Goal: Task Accomplishment & Management: Use online tool/utility

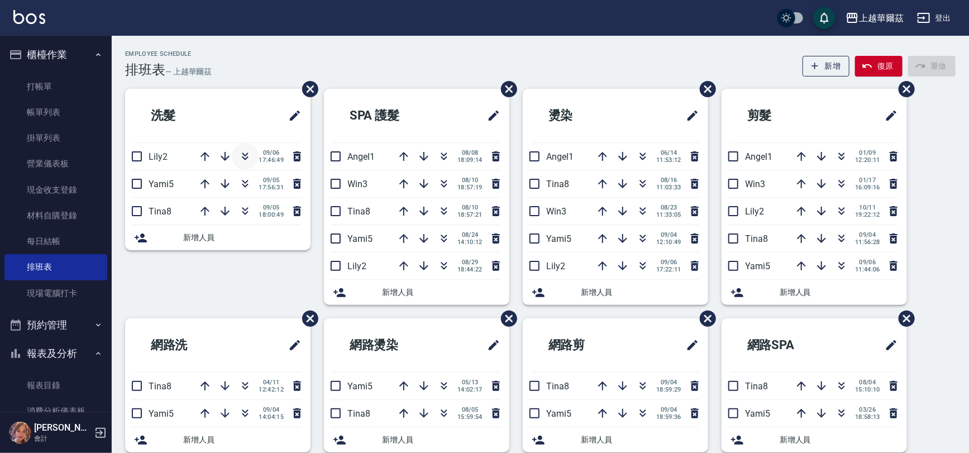
click at [246, 155] on icon "button" at bounding box center [244, 156] width 13 height 13
click at [57, 79] on link "打帳單" at bounding box center [55, 87] width 103 height 26
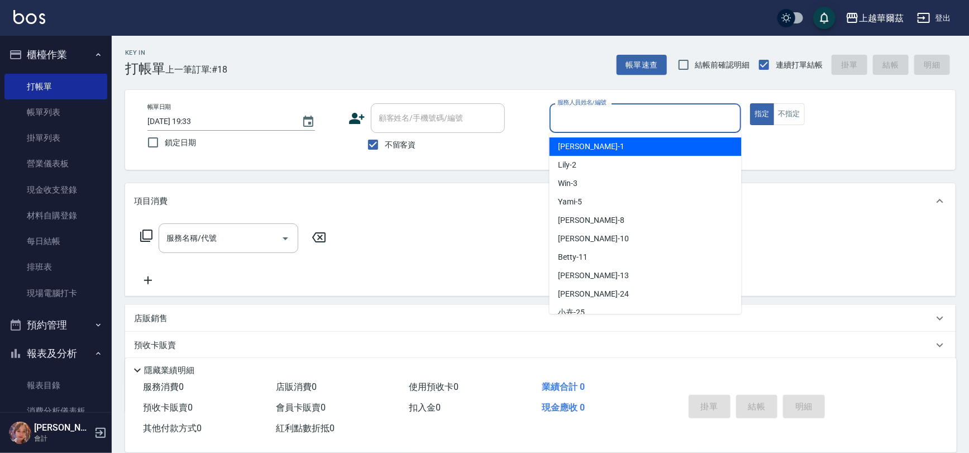
click at [611, 125] on input "服務人員姓名/編號" at bounding box center [645, 118] width 182 height 20
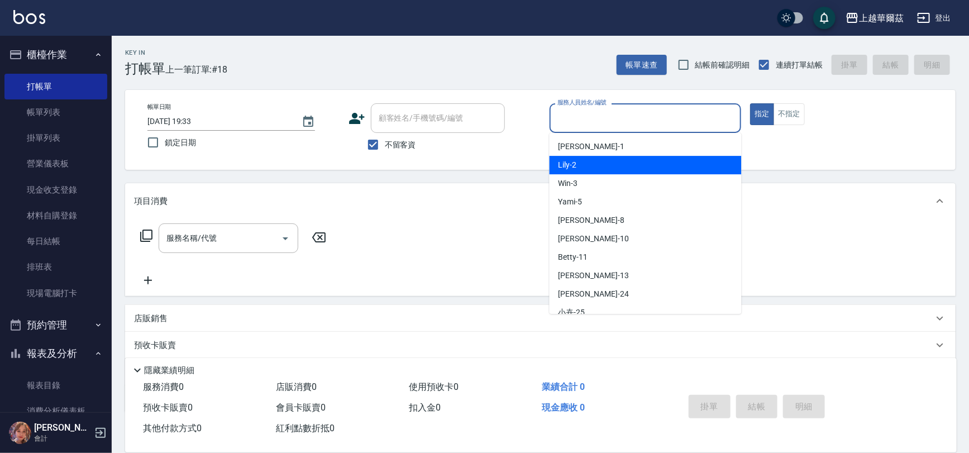
click at [597, 168] on div "Lily -2" at bounding box center [645, 165] width 192 height 18
type input "Lily-2"
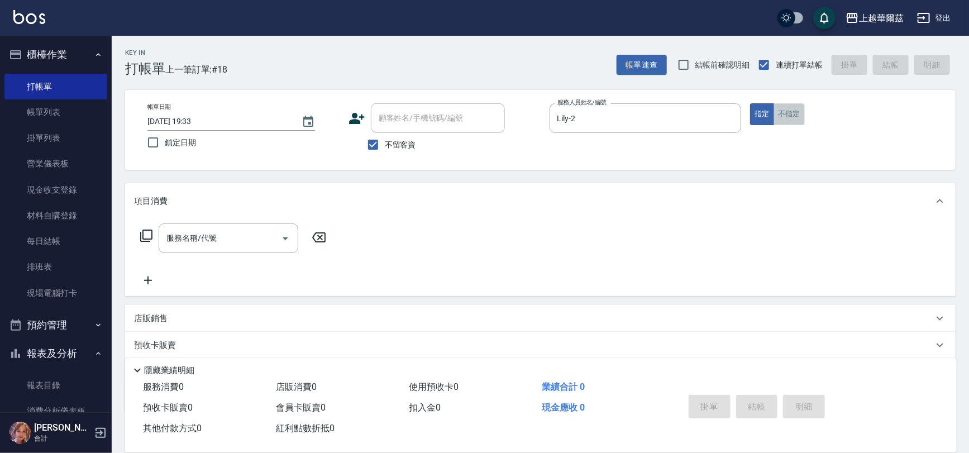
click at [800, 111] on button "不指定" at bounding box center [788, 114] width 31 height 22
drag, startPoint x: 223, startPoint y: 253, endPoint x: 228, endPoint y: 244, distance: 10.3
click at [227, 246] on div "服務名稱/代號 服務名稱/代號" at bounding box center [233, 255] width 199 height 64
click at [228, 244] on input "服務名稱/代號" at bounding box center [220, 238] width 113 height 20
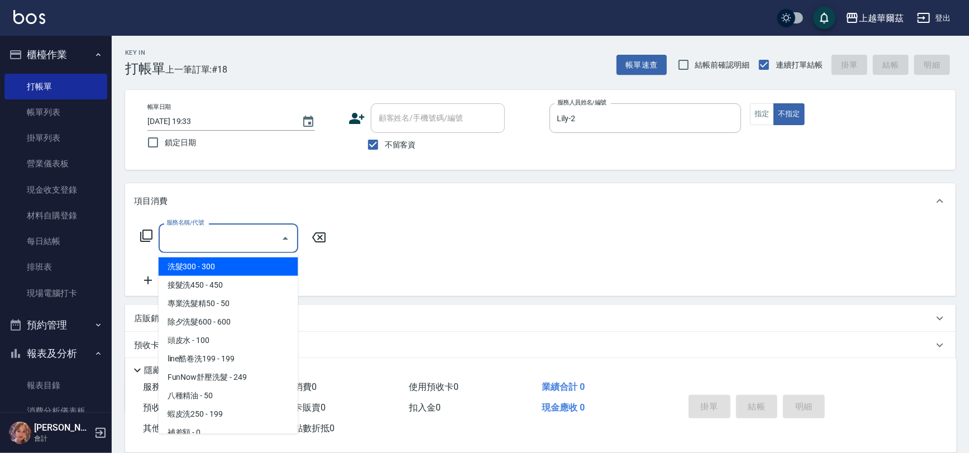
click at [235, 271] on span "洗髮300 - 300" at bounding box center [229, 266] width 140 height 18
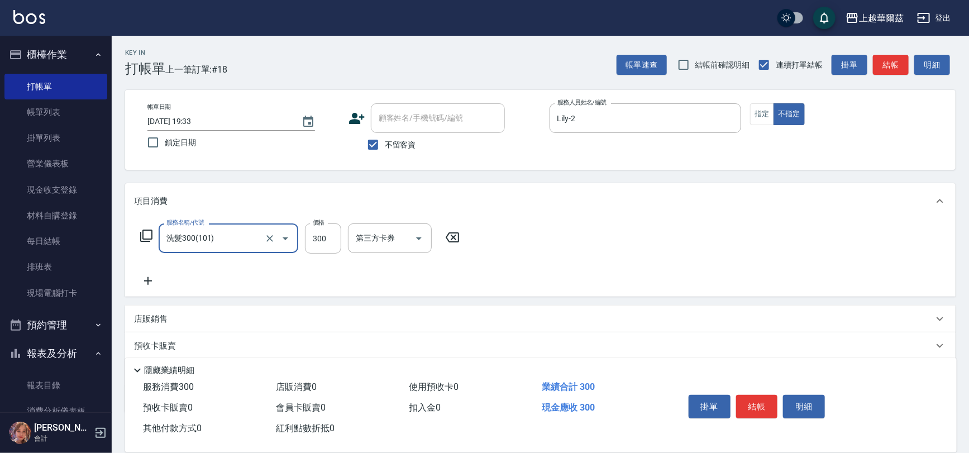
type input "洗髮300(101)"
click at [151, 317] on p "店販銷售" at bounding box center [151, 319] width 34 height 12
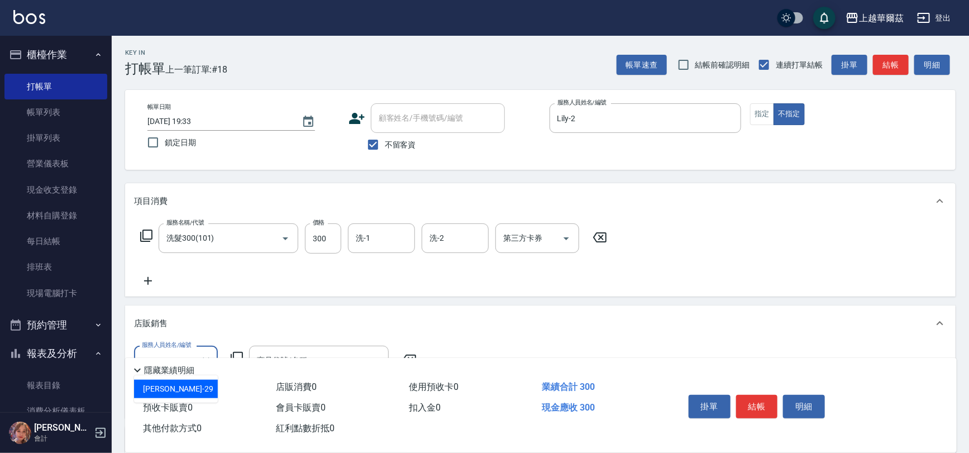
type input "[PERSON_NAME]-29"
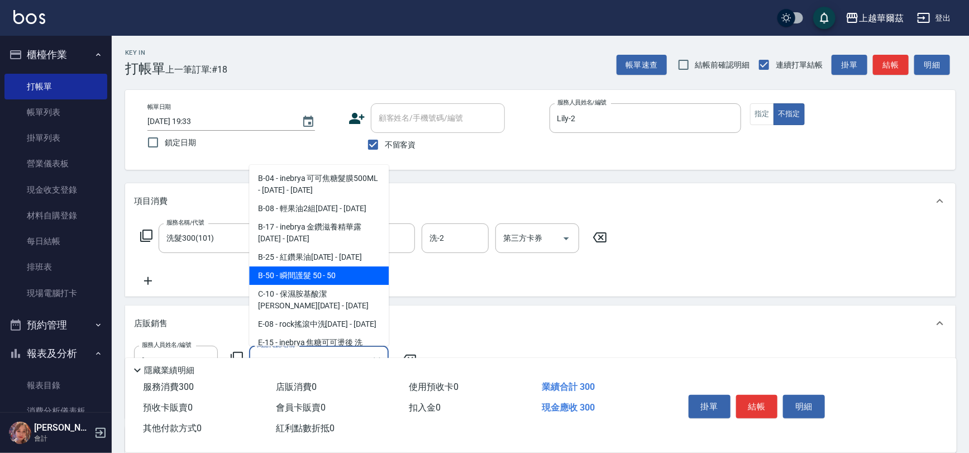
click at [317, 279] on span "B-50 - 瞬間護髮 50 - 50" at bounding box center [319, 275] width 140 height 18
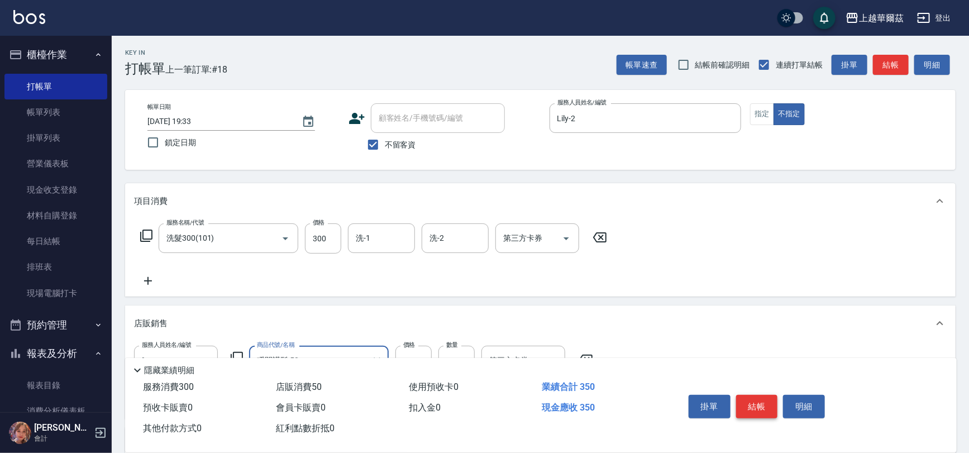
type input "瞬間護髮 50"
click at [755, 403] on button "結帳" at bounding box center [757, 406] width 42 height 23
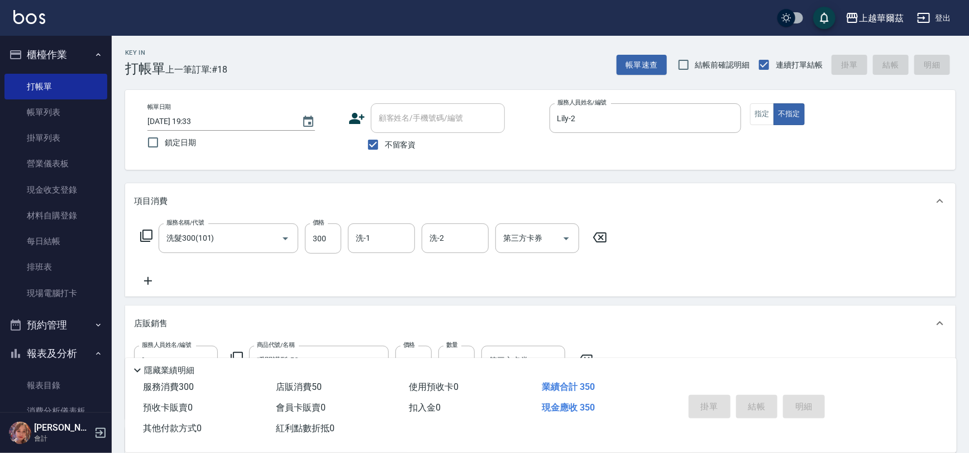
type input "[DATE] 19:34"
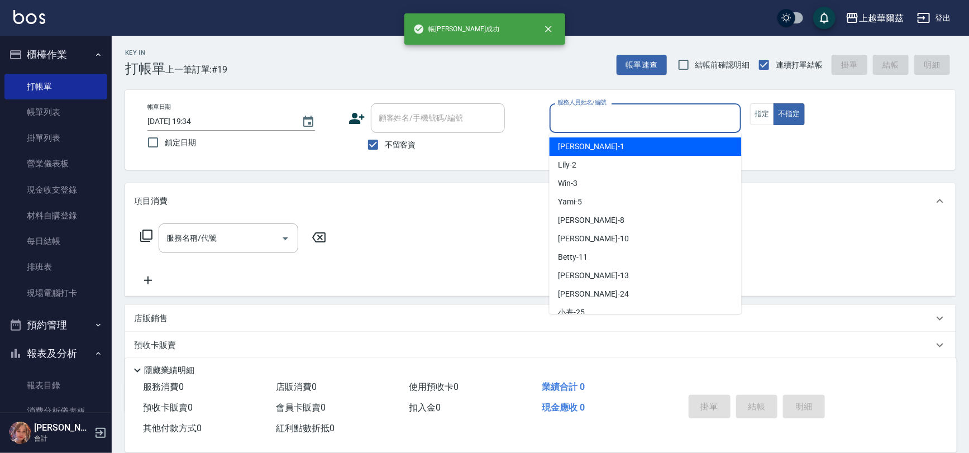
click at [580, 113] on input "服務人員姓名/編號" at bounding box center [645, 118] width 182 height 20
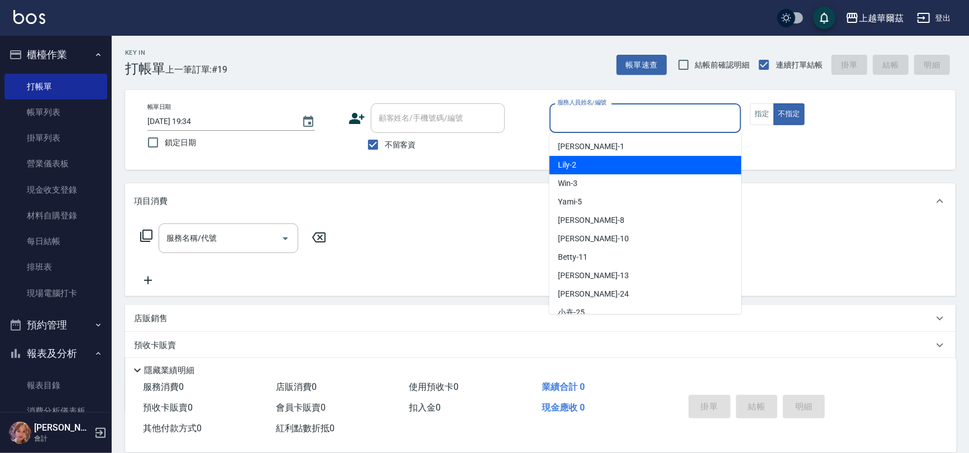
click at [587, 157] on div "Lily -2" at bounding box center [645, 165] width 192 height 18
type input "Lily-2"
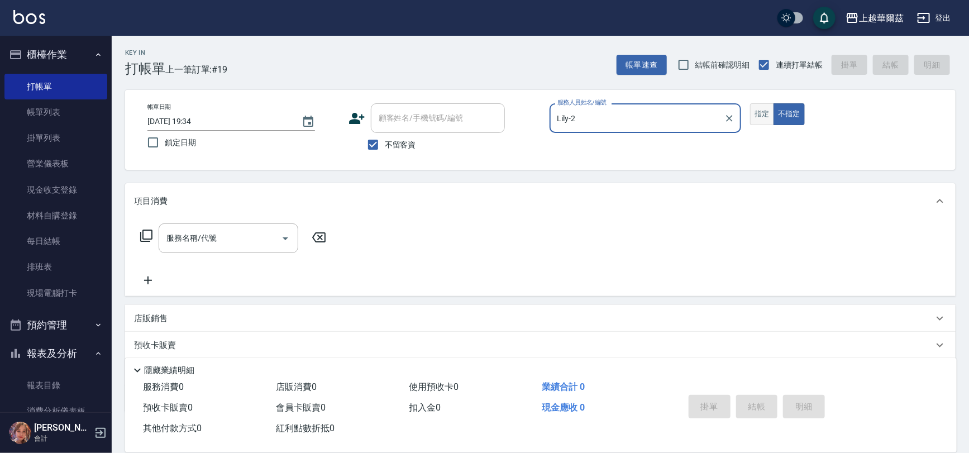
click at [753, 113] on button "指定" at bounding box center [762, 114] width 24 height 22
click at [222, 235] on input "服務名稱/代號" at bounding box center [220, 238] width 113 height 20
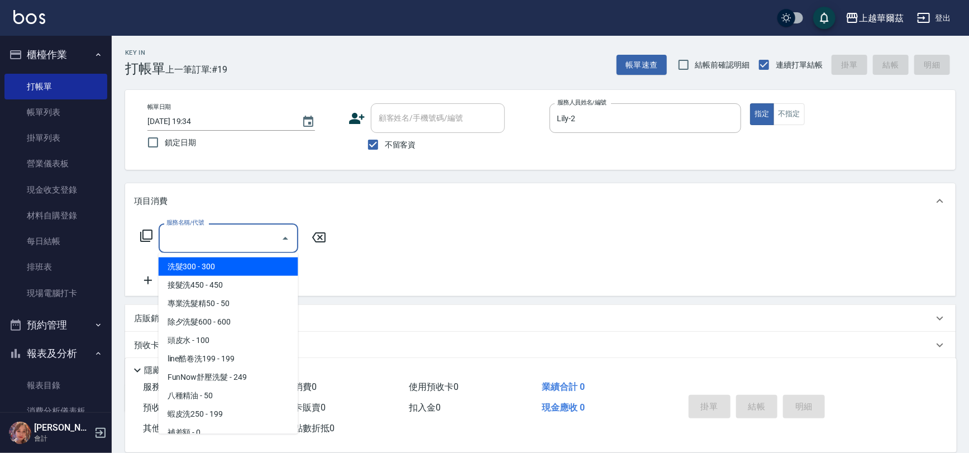
drag, startPoint x: 235, startPoint y: 265, endPoint x: 248, endPoint y: 267, distance: 14.1
click at [233, 265] on span "洗髮300 - 300" at bounding box center [229, 266] width 140 height 18
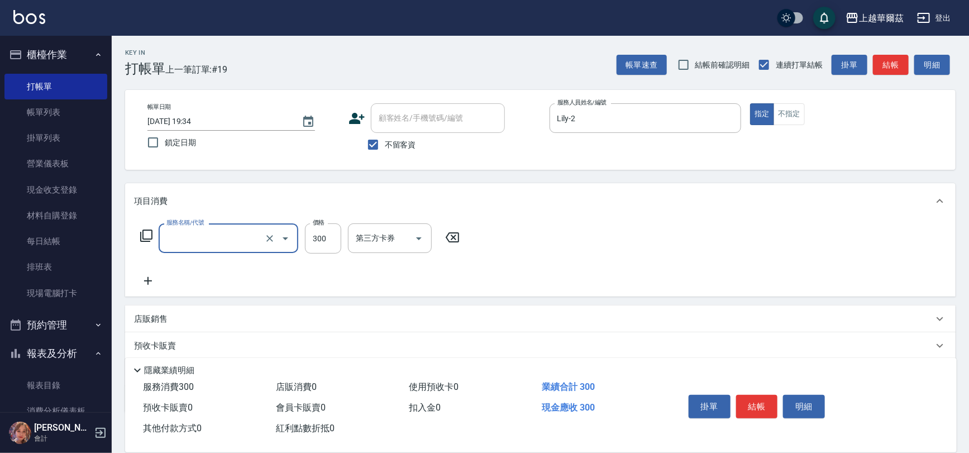
type input "洗髮300(101)"
click at [368, 237] on div "洗-1 洗-1" at bounding box center [381, 238] width 67 height 30
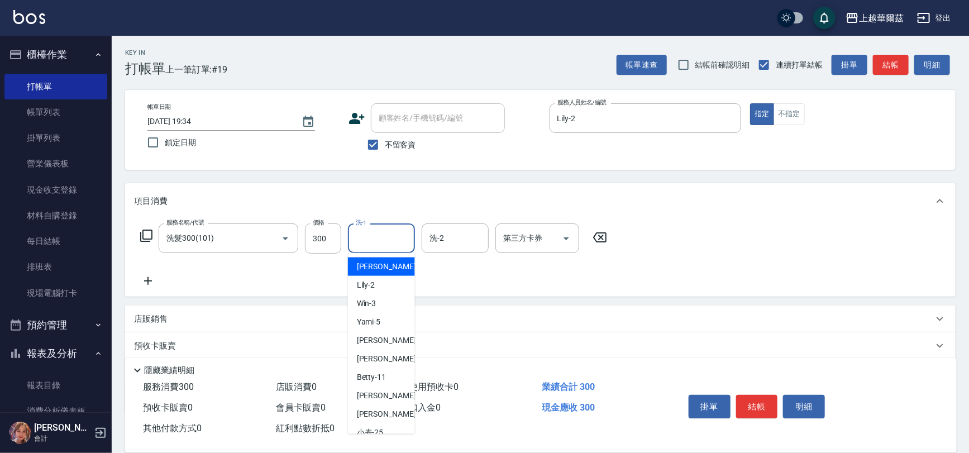
click at [372, 274] on div "[PERSON_NAME] -1" at bounding box center [381, 266] width 67 height 18
click at [380, 235] on input "[PERSON_NAME]-1" at bounding box center [373, 238] width 40 height 20
click at [380, 279] on div "Lily -2" at bounding box center [381, 285] width 67 height 18
type input "Lily-2"
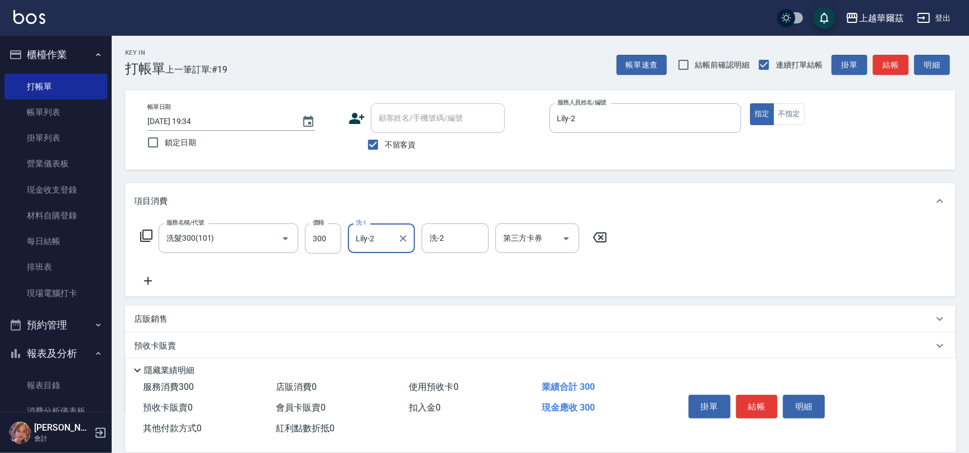
click at [150, 279] on icon at bounding box center [148, 280] width 28 height 13
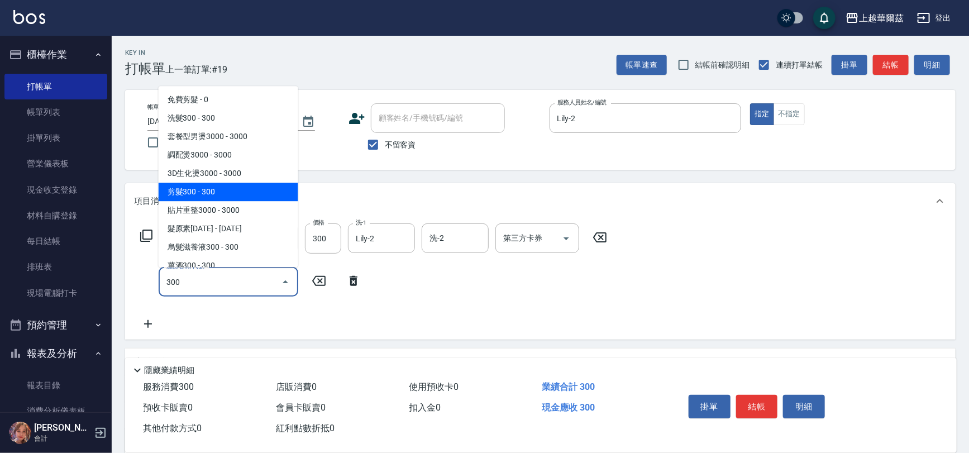
click at [199, 190] on span "剪髮300 - 300" at bounding box center [229, 192] width 140 height 18
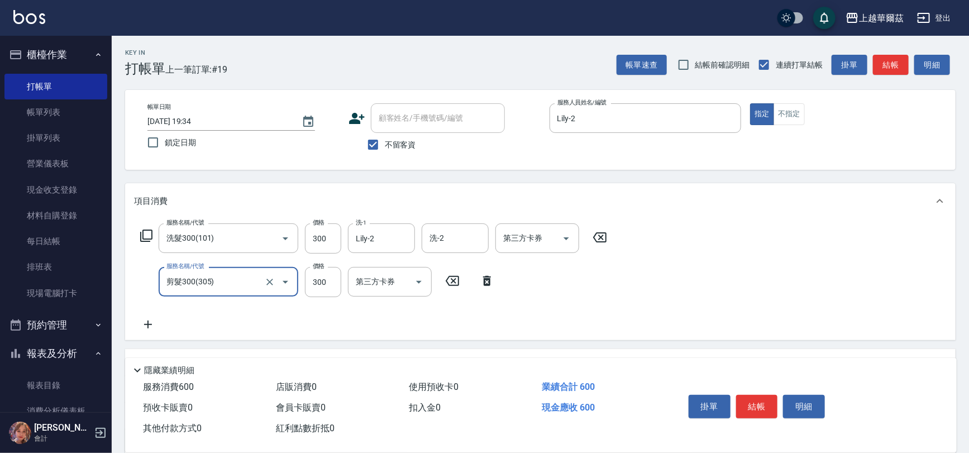
type input "剪髮300(305)"
click at [146, 319] on icon at bounding box center [148, 324] width 28 height 13
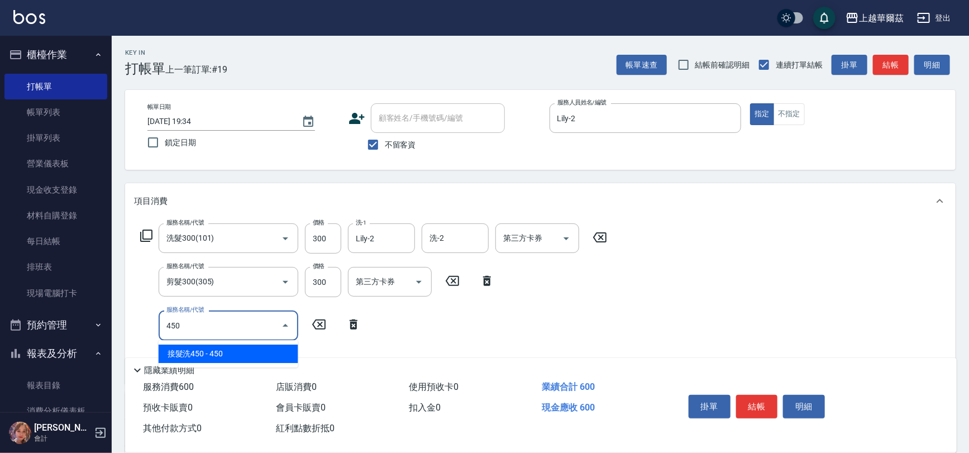
click at [212, 348] on span "接髮洗450 - 450" at bounding box center [229, 354] width 140 height 18
type input "接髮洗450(102)"
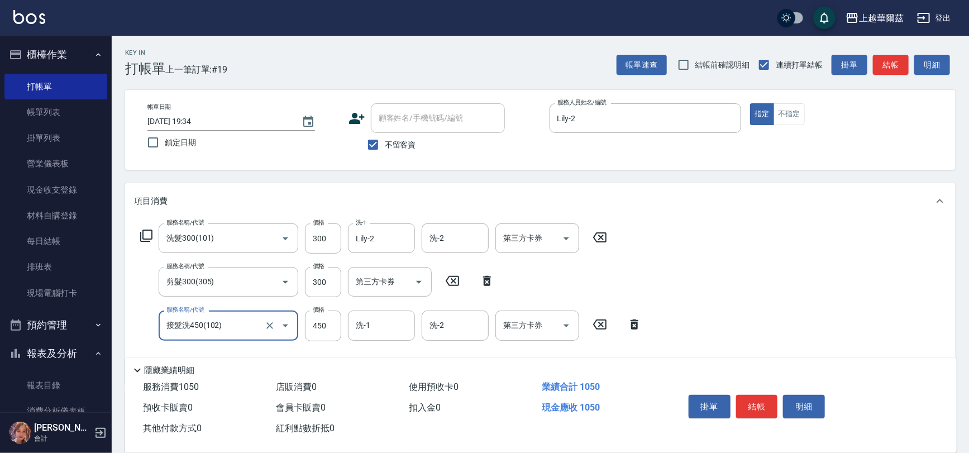
click at [241, 325] on input "接髮洗450(102)" at bounding box center [213, 325] width 98 height 20
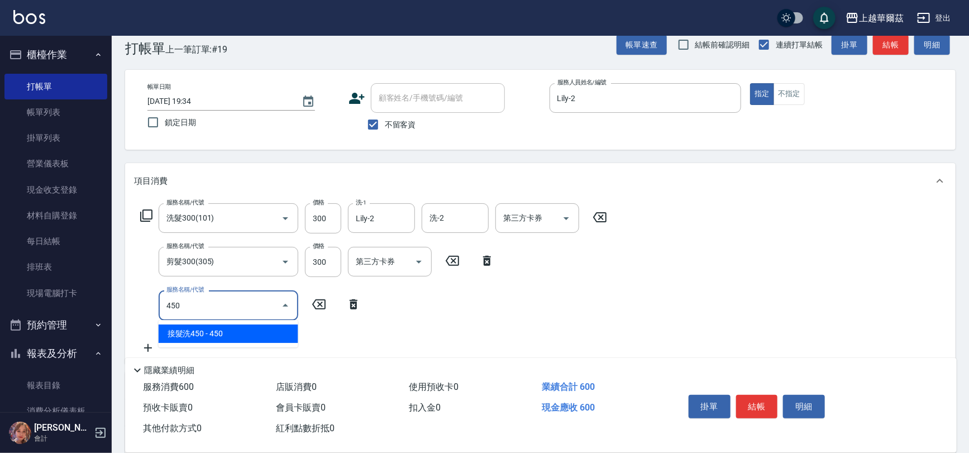
scroll to position [59, 0]
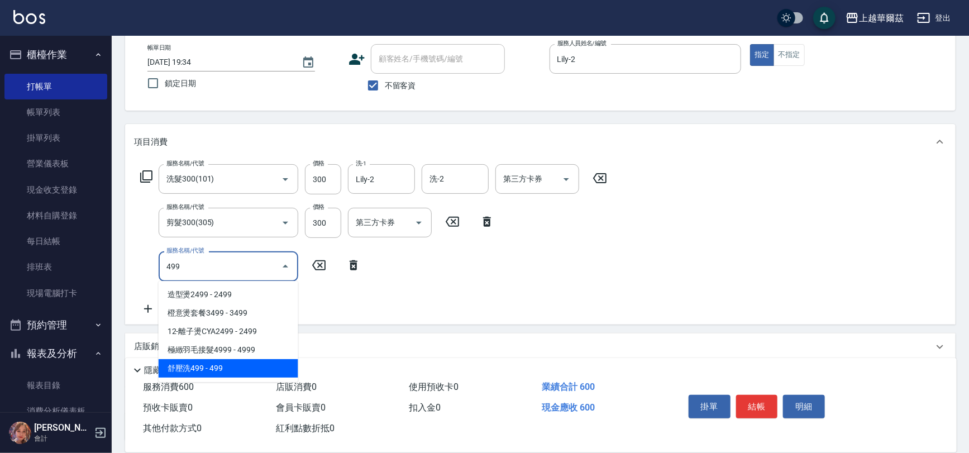
click at [205, 372] on span "舒壓洗499 - 499" at bounding box center [229, 368] width 140 height 18
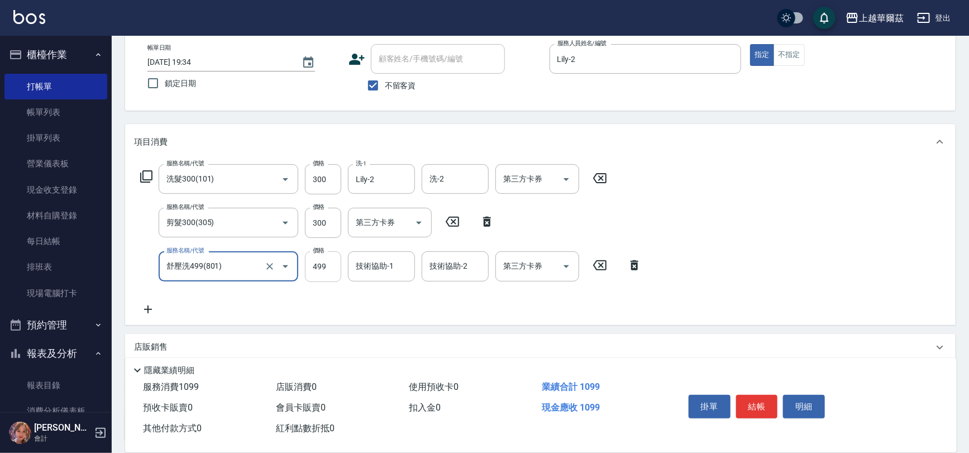
type input "舒壓洗499(801)"
click at [317, 274] on input "499" at bounding box center [323, 266] width 36 height 30
type input "450"
click at [227, 277] on div "舒壓洗499(801) 服務名稱/代號" at bounding box center [229, 266] width 140 height 30
click at [212, 271] on input "舒壓洗499(801)" at bounding box center [213, 266] width 98 height 20
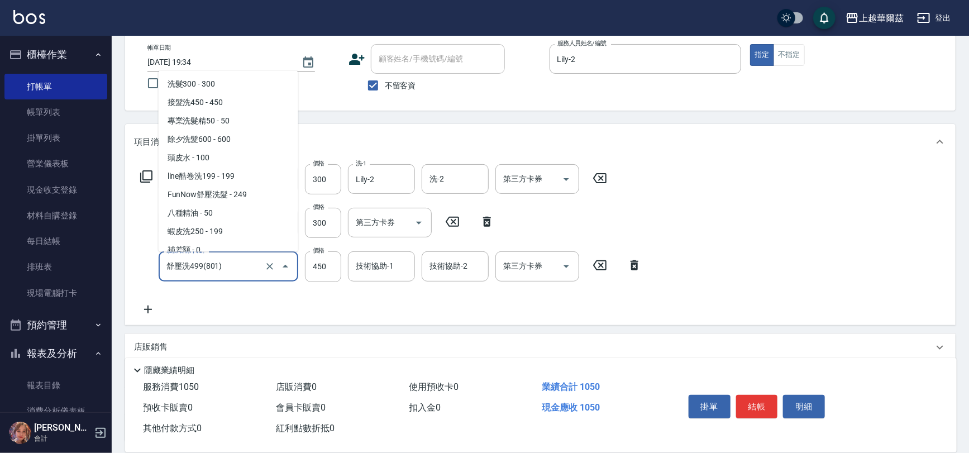
scroll to position [2383, 0]
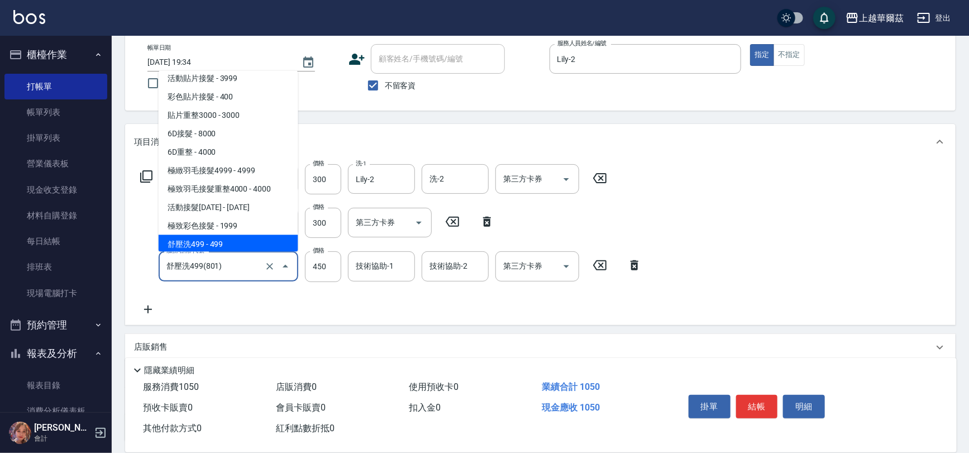
click at [261, 266] on input "舒壓洗499(801)" at bounding box center [213, 266] width 98 height 20
click at [270, 265] on icon "Clear" at bounding box center [269, 266] width 7 height 7
click at [216, 268] on input "服務名稱/代號" at bounding box center [213, 266] width 98 height 20
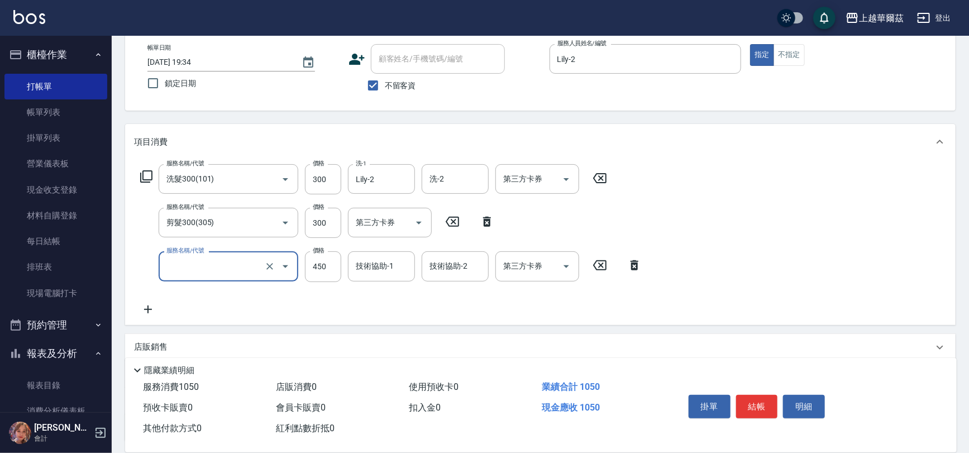
click at [216, 268] on input "服務名稱/代號" at bounding box center [213, 266] width 98 height 20
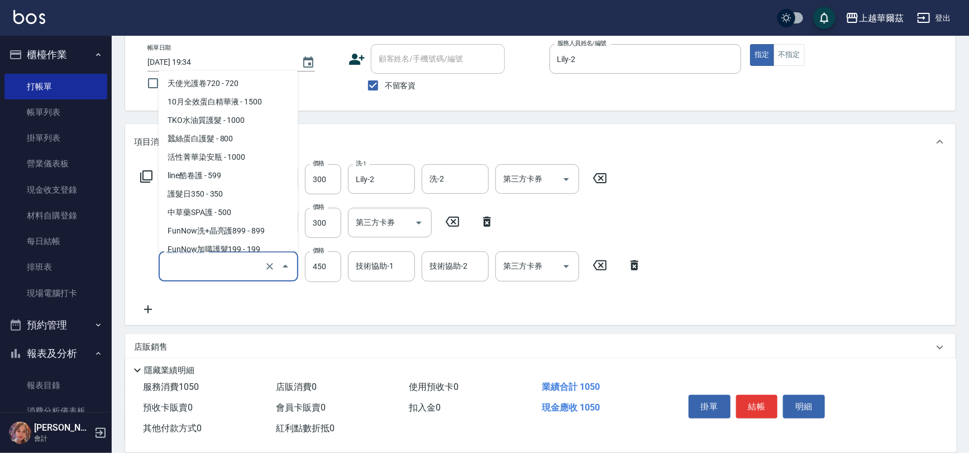
scroll to position [1788, 0]
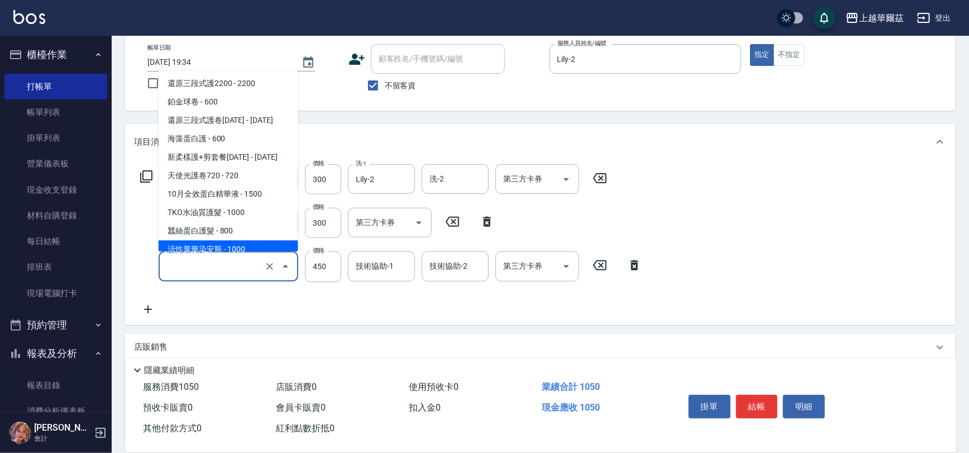
click at [212, 267] on input "服務名稱/代號" at bounding box center [213, 266] width 98 height 20
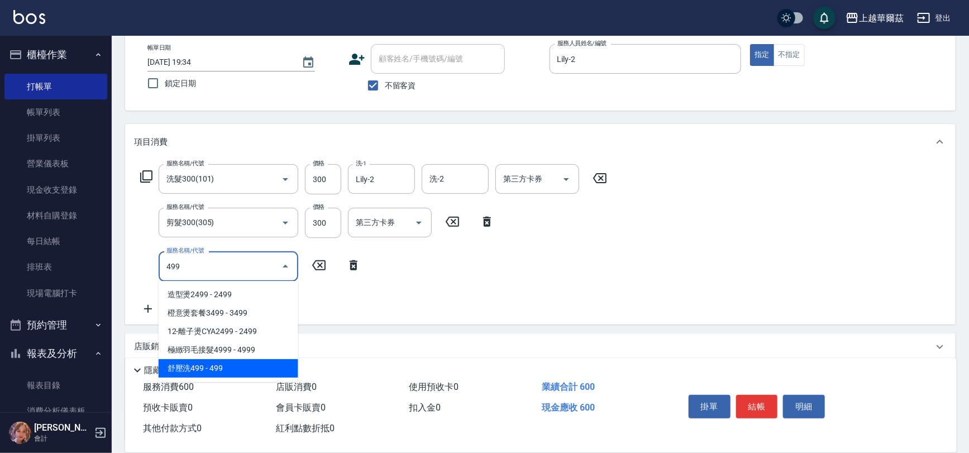
click at [263, 366] on span "舒壓洗499 - 499" at bounding box center [229, 368] width 140 height 18
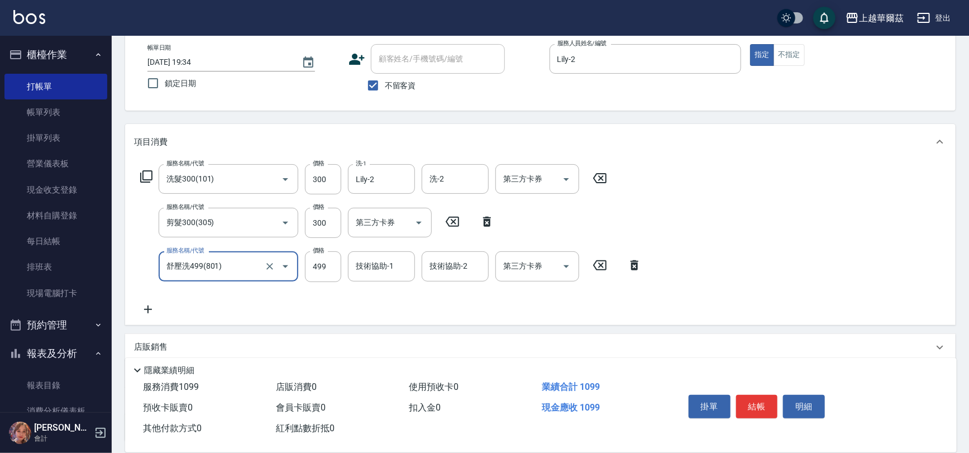
type input "舒壓洗499(801)"
click at [380, 265] on div "技術協助-1 技術協助-1" at bounding box center [381, 266] width 67 height 30
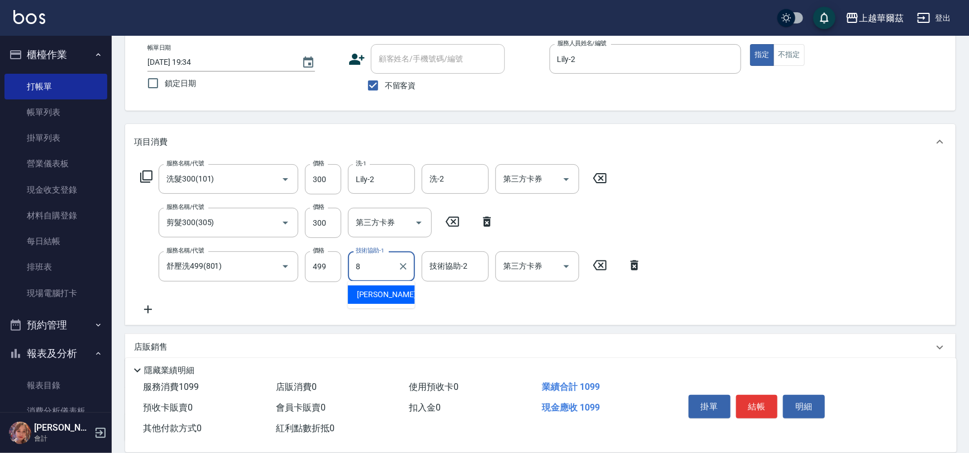
type input "[PERSON_NAME]-8"
click at [325, 264] on input "499" at bounding box center [323, 266] width 36 height 30
type input "450"
click at [146, 305] on icon at bounding box center [148, 309] width 28 height 13
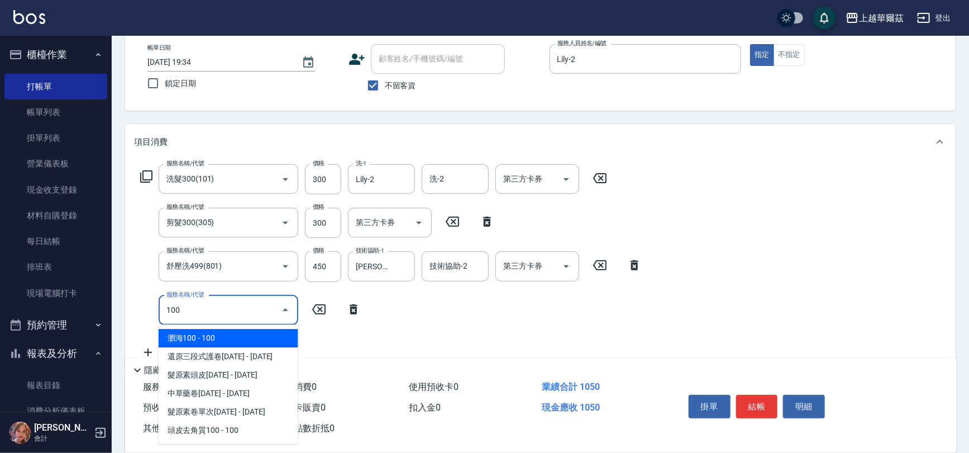
click at [250, 341] on span "瀏海100 - 100" at bounding box center [229, 338] width 140 height 18
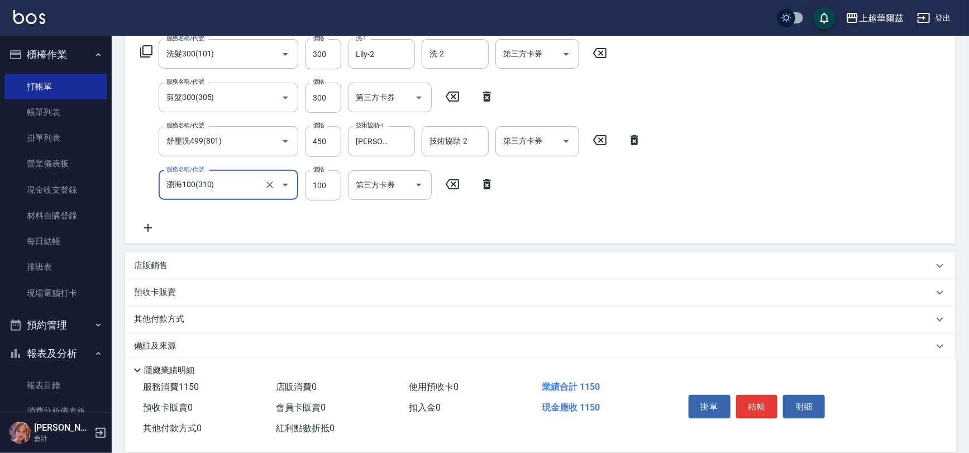
scroll to position [195, 0]
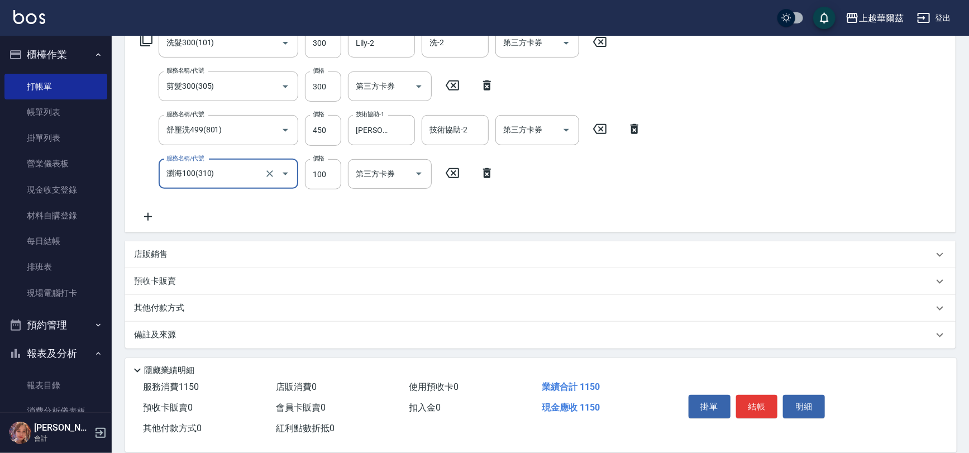
type input "瀏海100(310)"
click at [146, 213] on icon at bounding box center [148, 216] width 28 height 13
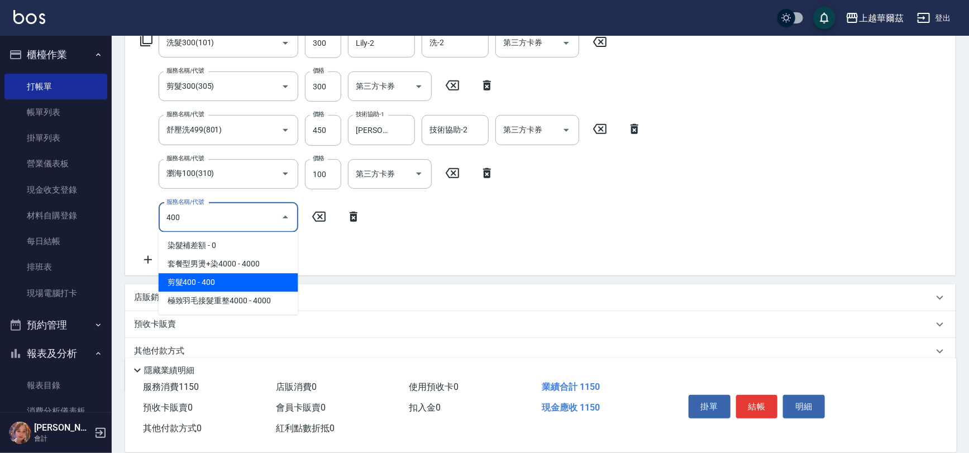
click at [212, 283] on span "剪髮400 - 400" at bounding box center [229, 282] width 140 height 18
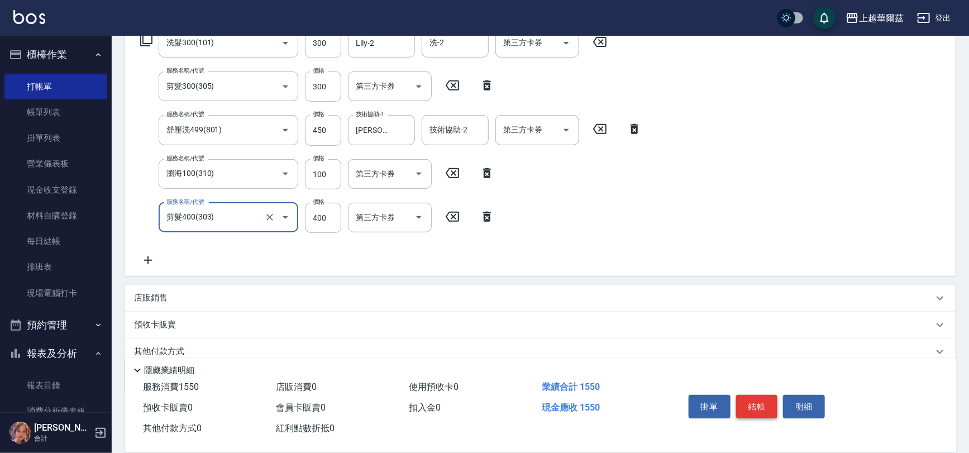
type input "剪髮400(303)"
click at [759, 402] on button "結帳" at bounding box center [757, 406] width 42 height 23
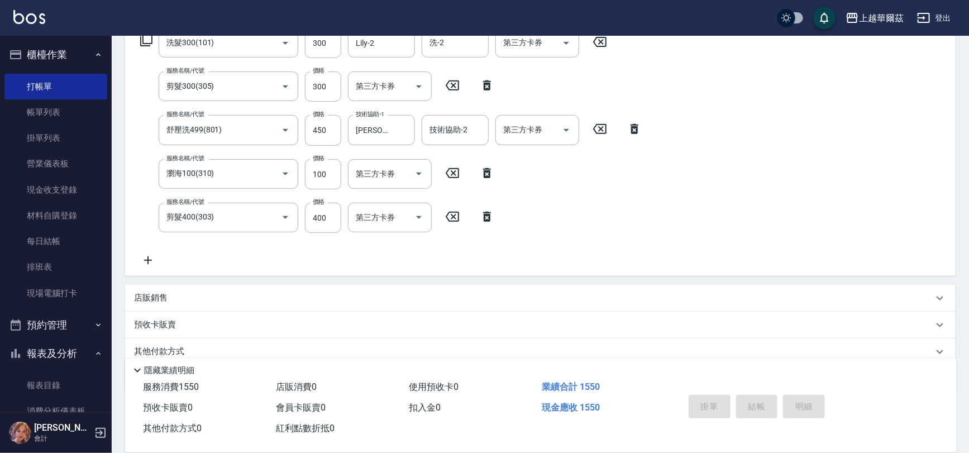
type input "[DATE] 19:36"
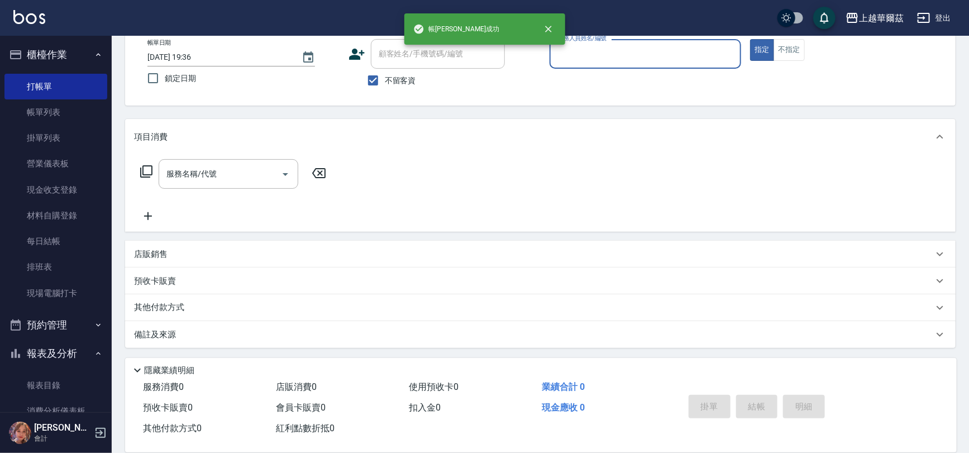
scroll to position [64, 0]
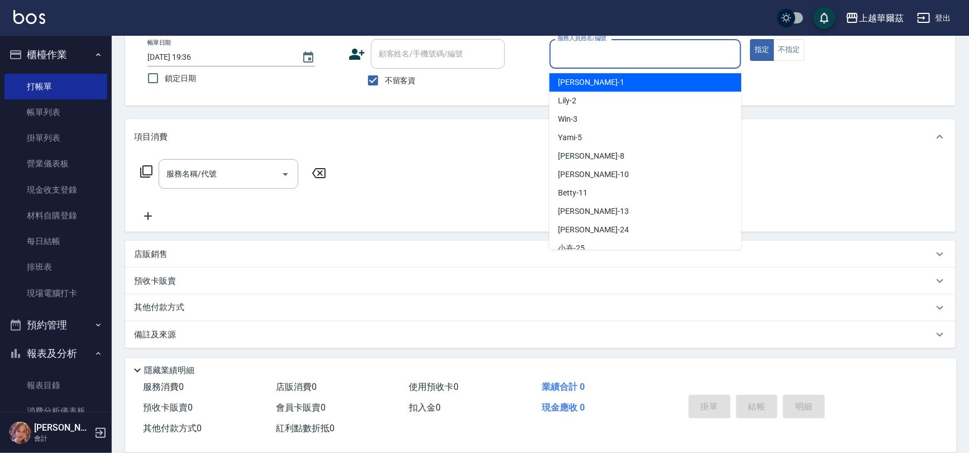
click at [613, 60] on input "服務人員姓名/編號" at bounding box center [645, 54] width 182 height 20
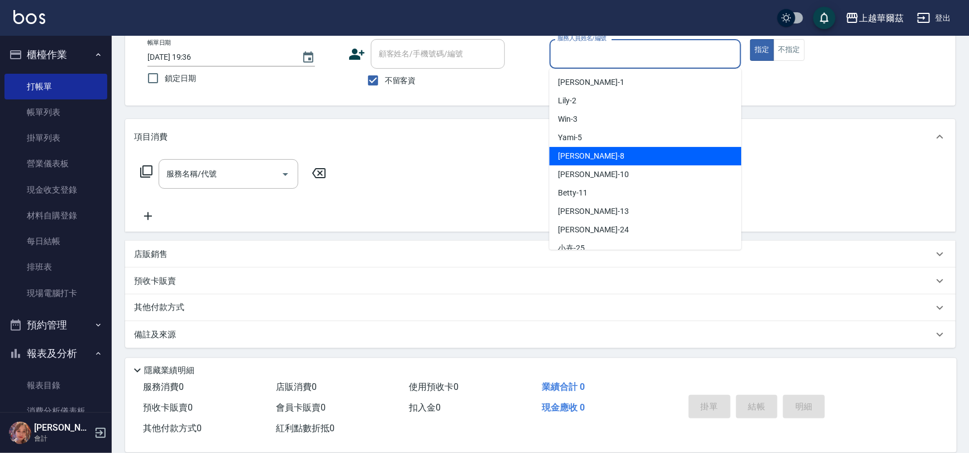
click at [601, 150] on div "[PERSON_NAME] -8" at bounding box center [645, 156] width 192 height 18
type input "[PERSON_NAME]-8"
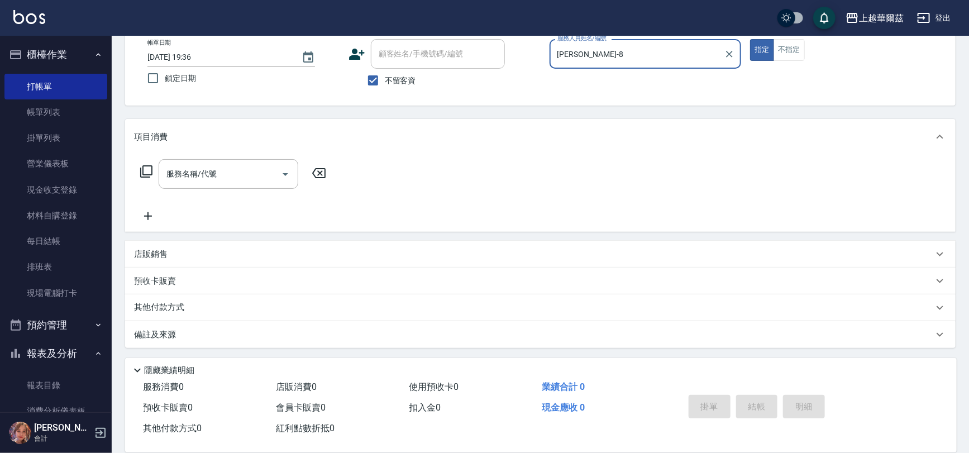
click at [190, 179] on input "服務名稱/代號" at bounding box center [220, 174] width 113 height 20
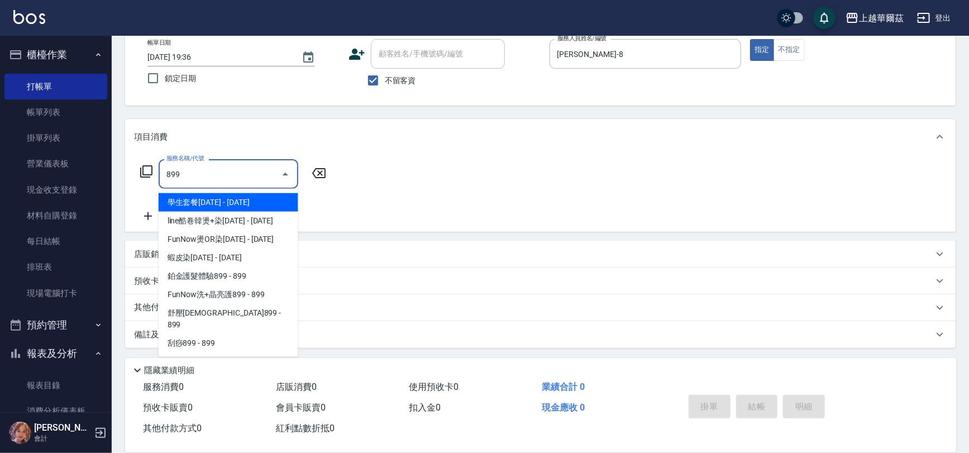
type input "899"
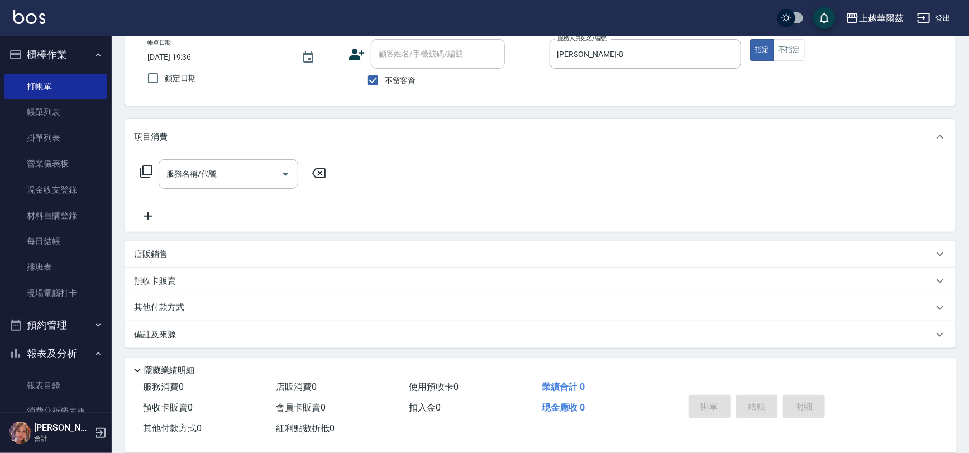
click at [354, 183] on div "服務名稱/代號 服務名稱/代號" at bounding box center [540, 193] width 830 height 77
click at [597, 61] on input "[PERSON_NAME]-8" at bounding box center [636, 54] width 165 height 20
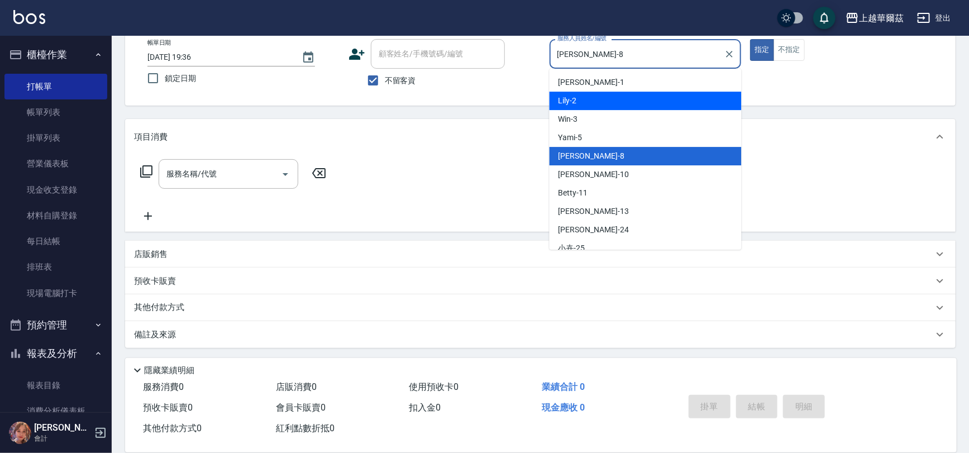
click at [595, 106] on div "Lily -2" at bounding box center [645, 101] width 192 height 18
type input "Lily-2"
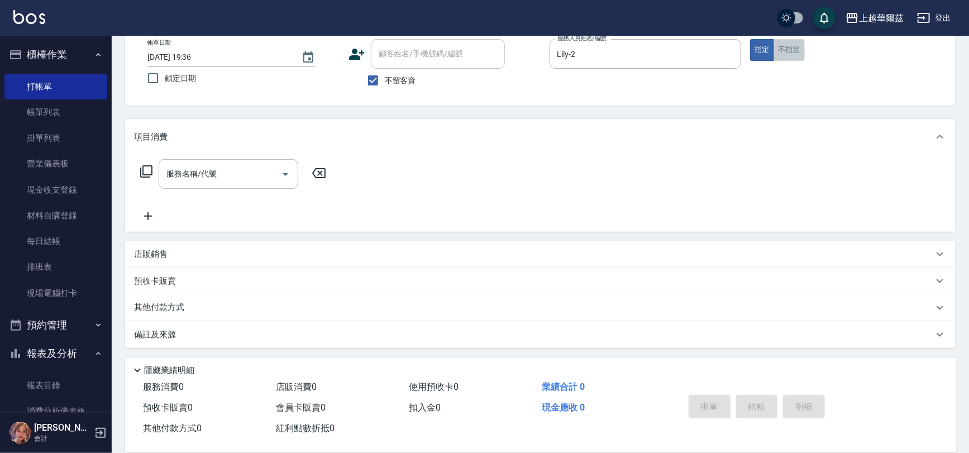
click at [779, 51] on button "不指定" at bounding box center [788, 50] width 31 height 22
click at [243, 178] on input "服務名稱/代號" at bounding box center [220, 174] width 113 height 20
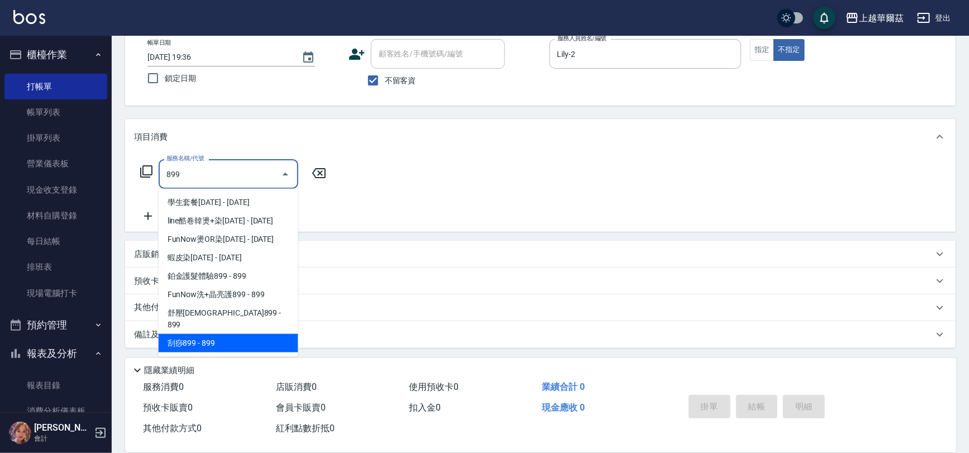
click at [213, 334] on span "刮痧899 - 899" at bounding box center [229, 343] width 140 height 18
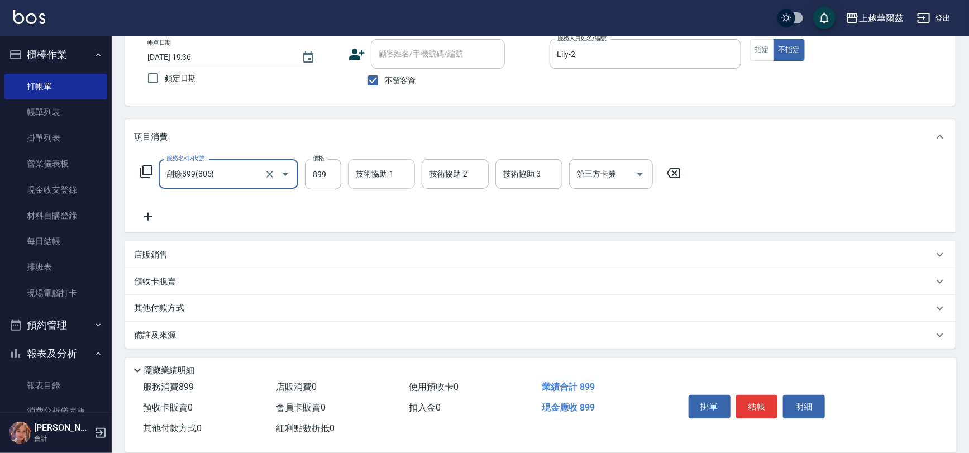
type input "刮痧899(805)"
click at [372, 174] on div "技術協助-1 技術協助-1" at bounding box center [381, 174] width 67 height 30
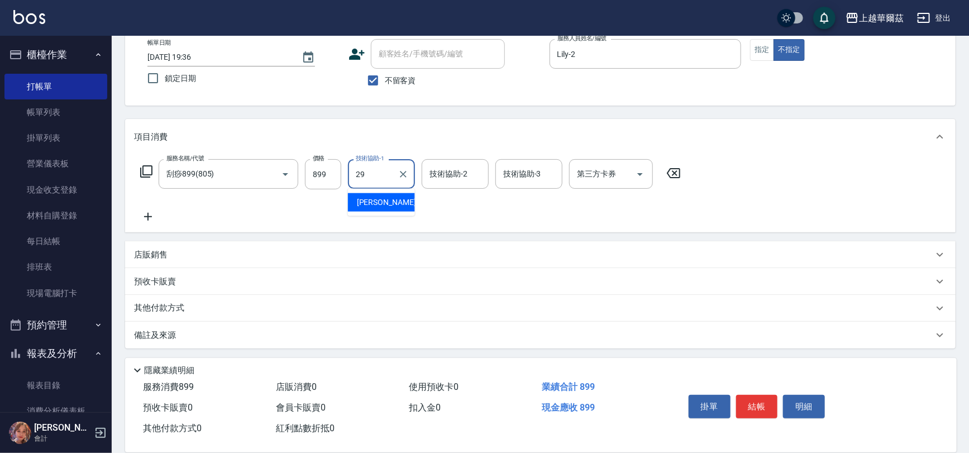
type input "[PERSON_NAME]-29"
click at [755, 399] on button "結帳" at bounding box center [757, 406] width 42 height 23
